Goal: Task Accomplishment & Management: Manage account settings

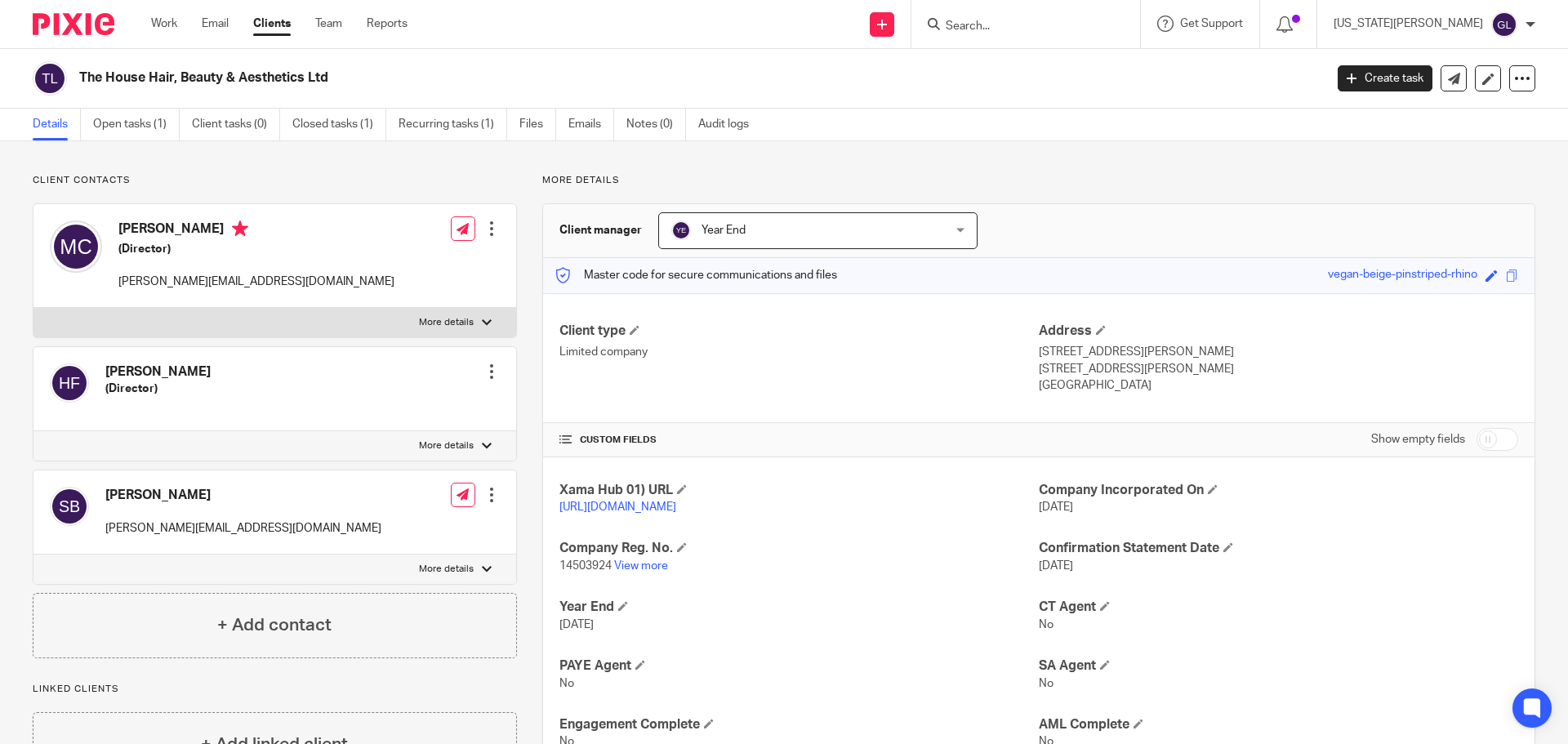
click at [1055, 24] on input "Search" at bounding box center [1017, 26] width 147 height 15
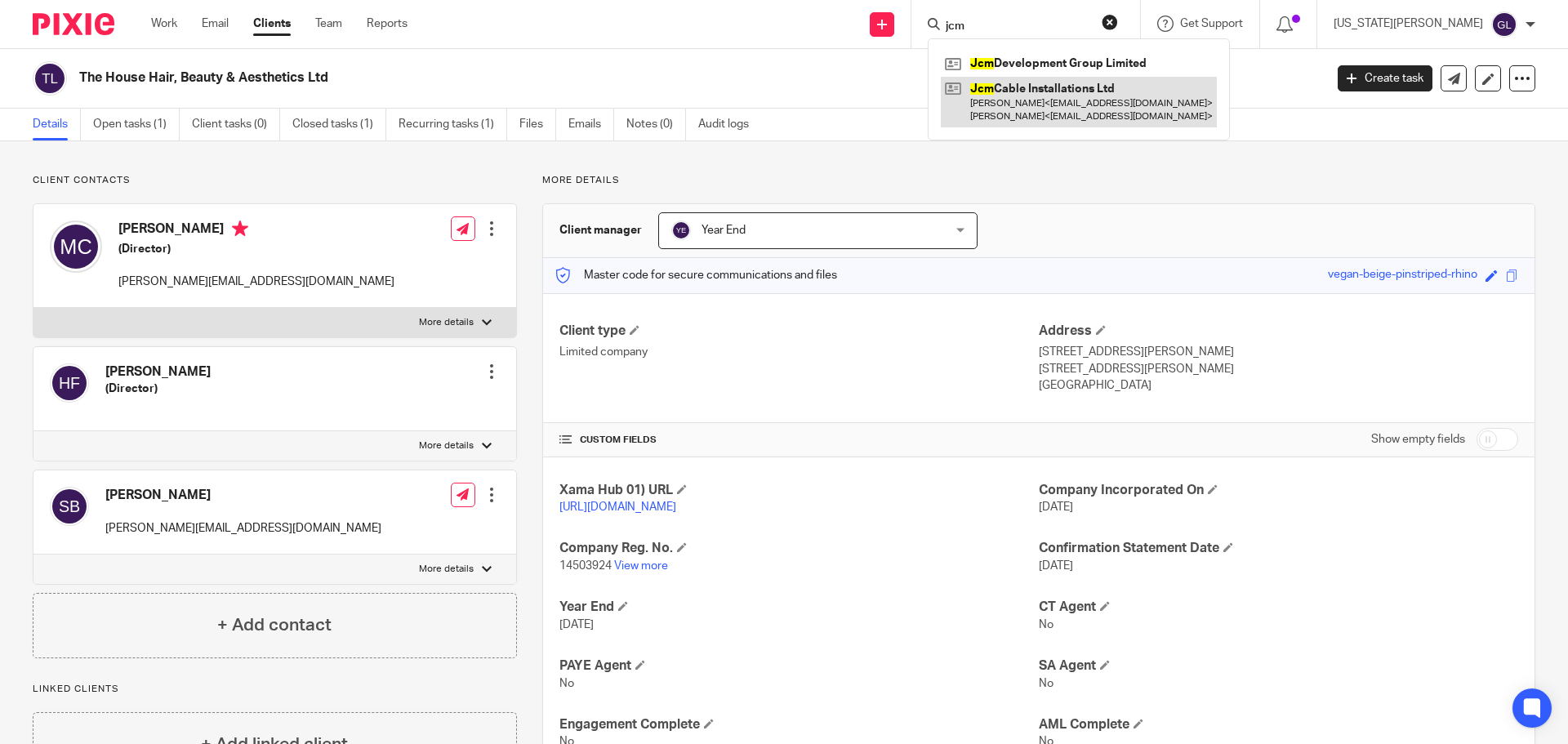
type input "jcm"
click at [1121, 104] on link at bounding box center [1079, 102] width 276 height 51
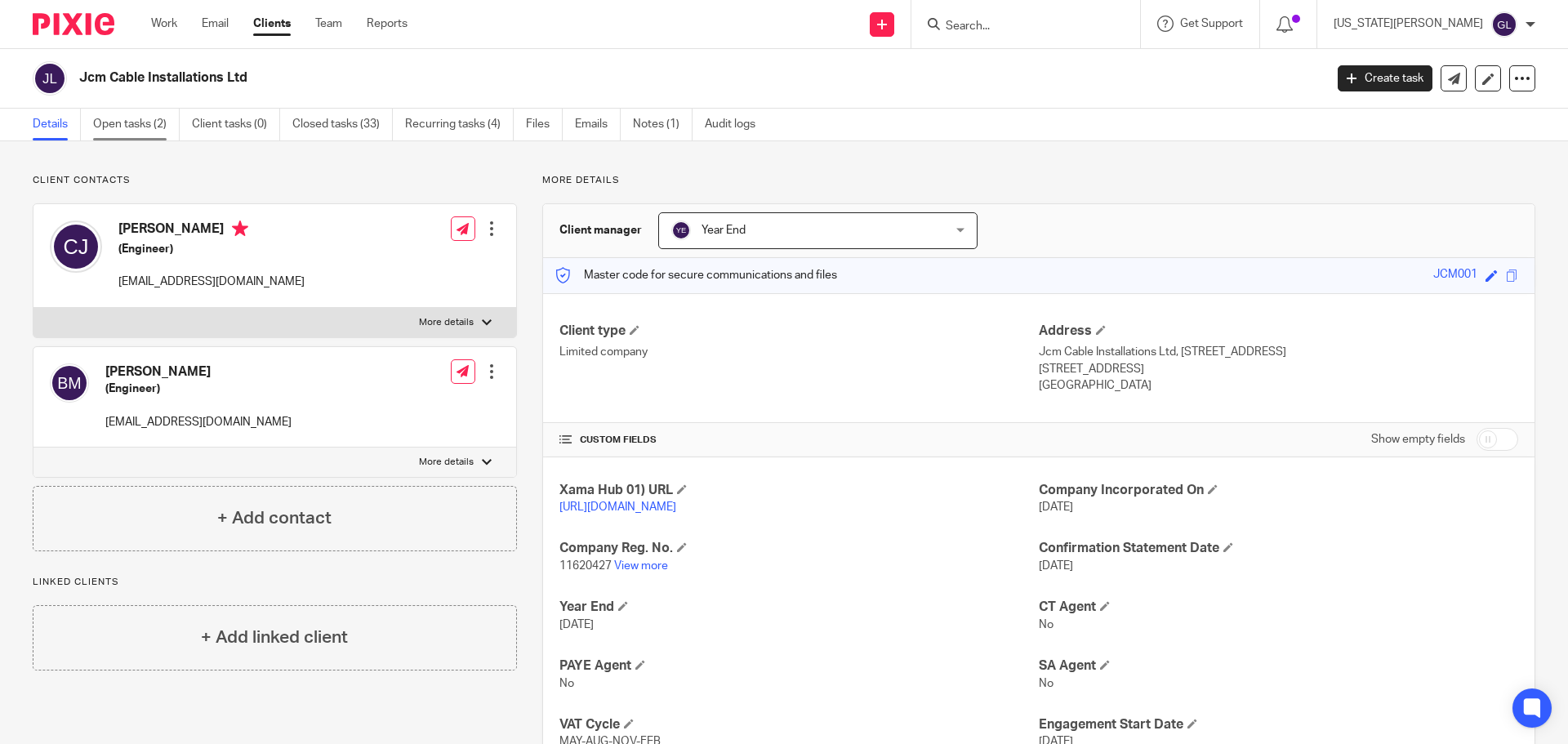
click at [112, 123] on link "Open tasks (2)" at bounding box center [136, 124] width 87 height 31
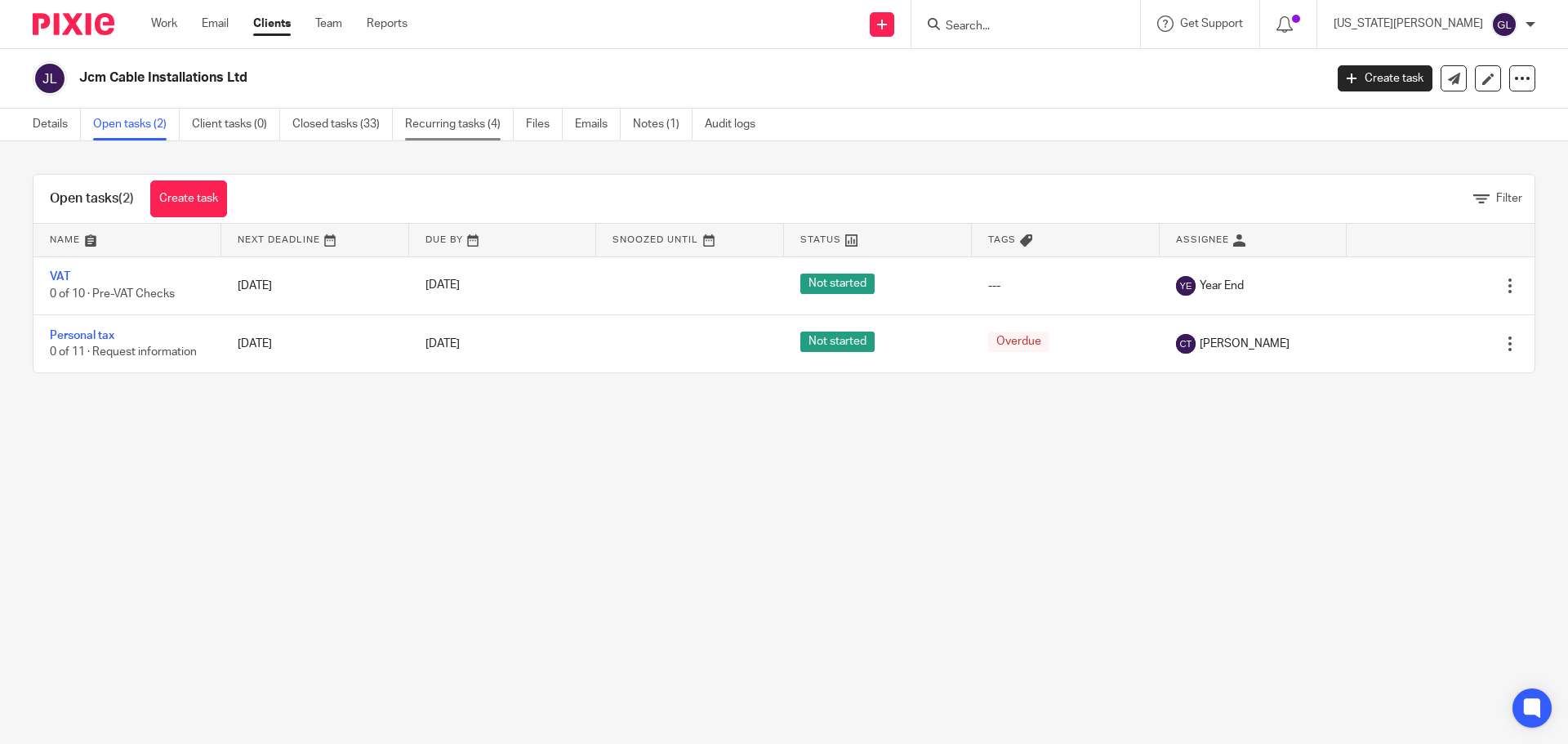
click at [455, 121] on link "Recurring tasks (4)" at bounding box center [459, 124] width 108 height 31
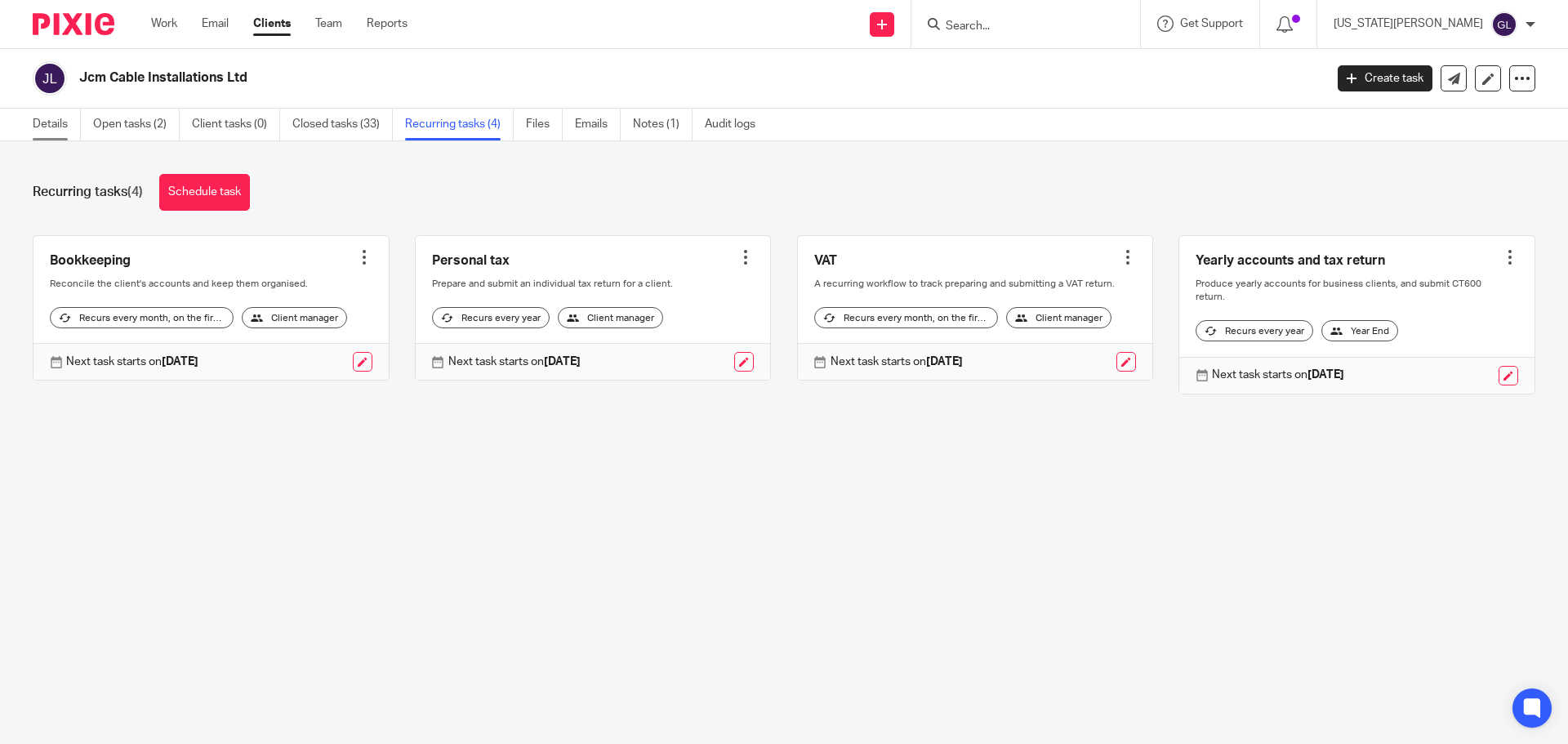
click at [48, 118] on link "Details" at bounding box center [56, 124] width 48 height 31
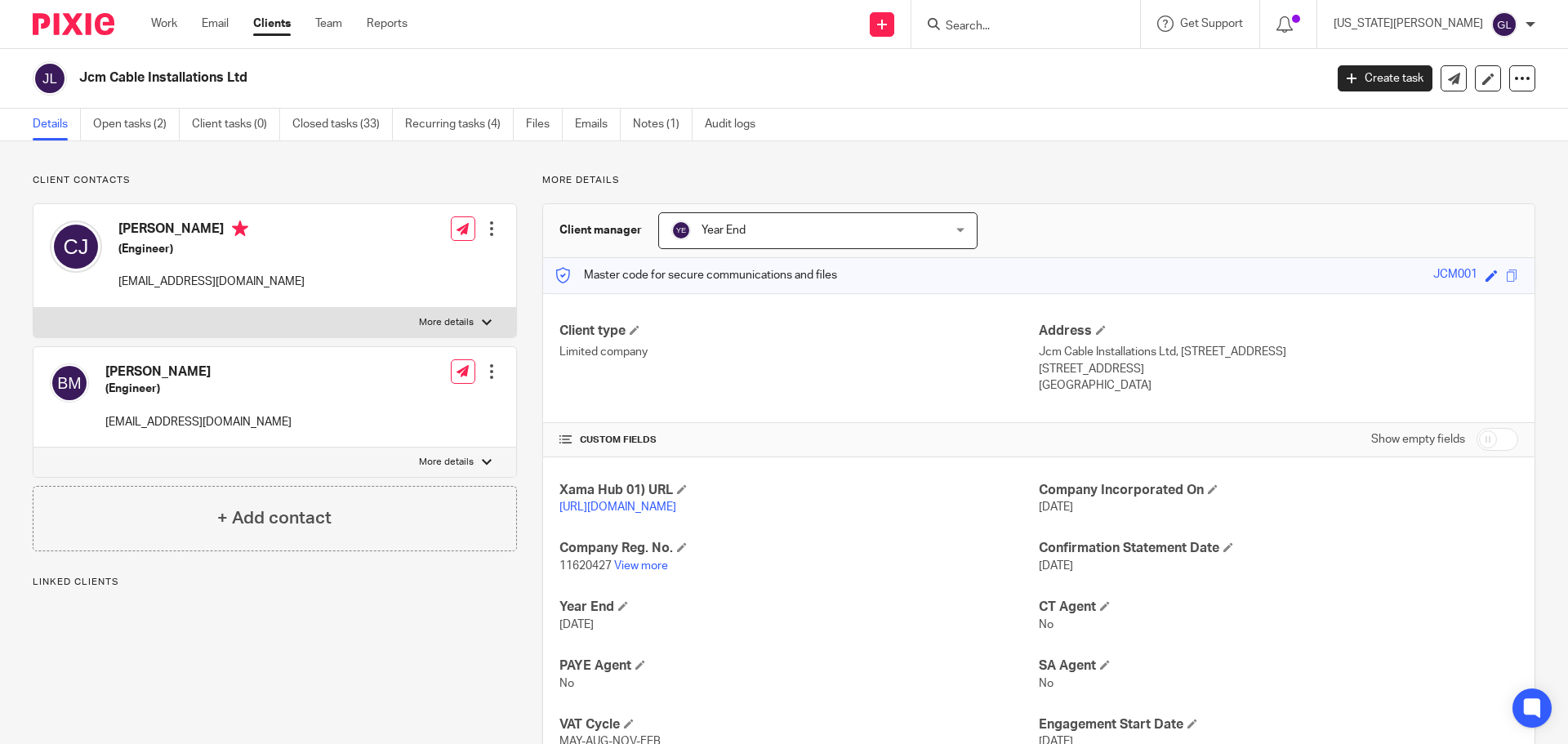
scroll to position [198, 0]
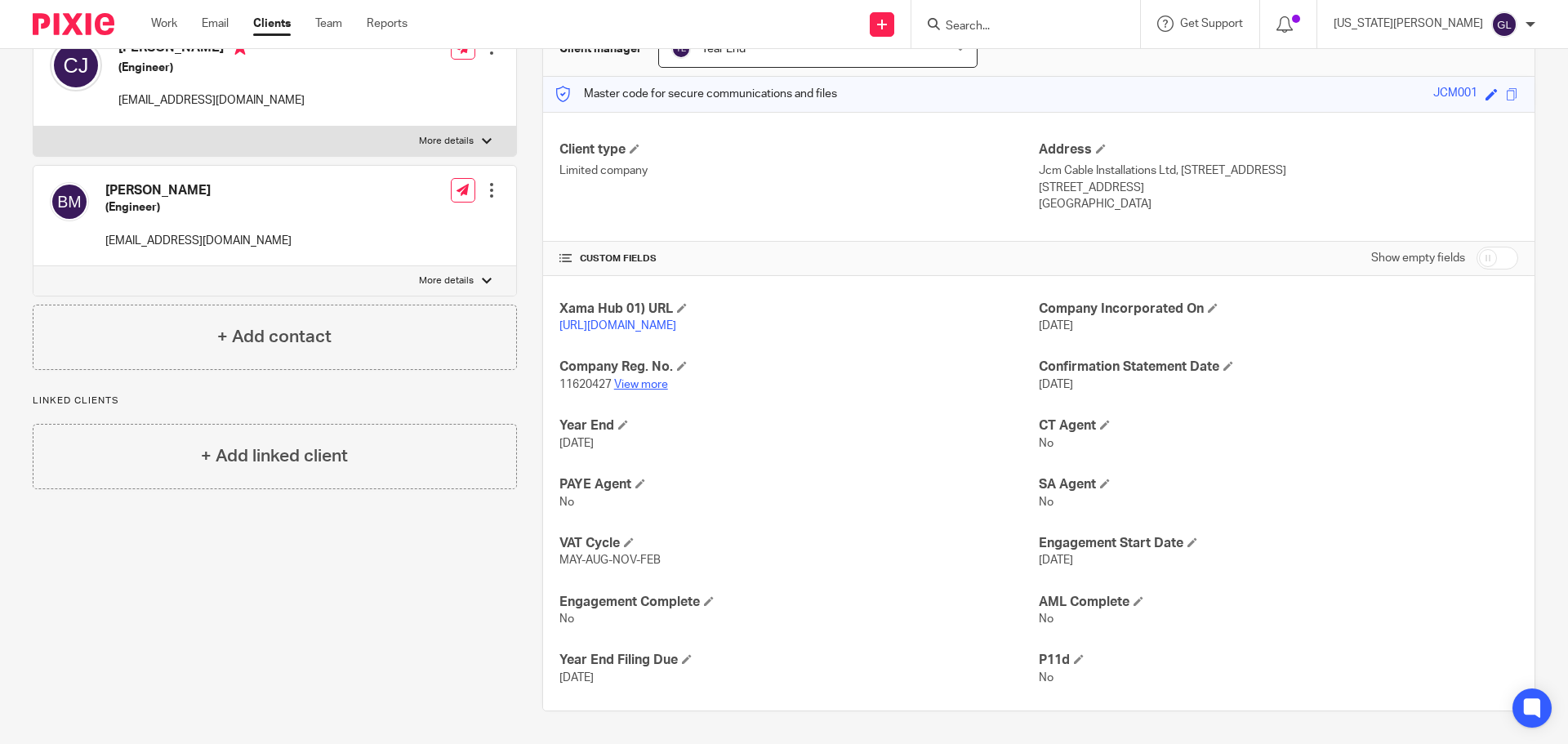
click at [636, 379] on link "View more" at bounding box center [642, 385] width 54 height 11
